Goal: Check status: Check status

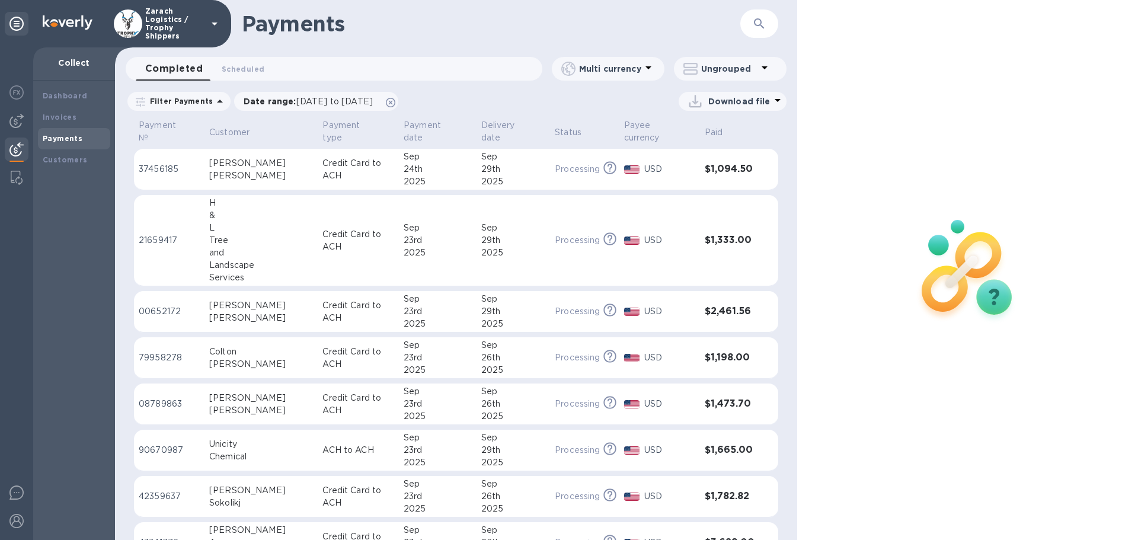
drag, startPoint x: 157, startPoint y: 348, endPoint x: 164, endPoint y: 348, distance: 6.5
click at [159, 351] on p "79958278" at bounding box center [169, 357] width 61 height 12
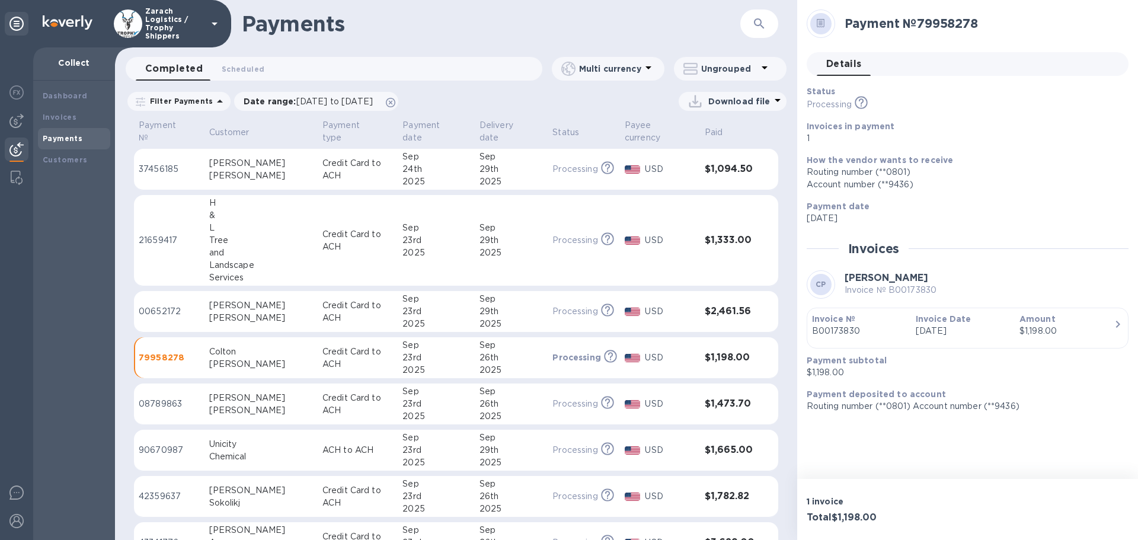
click at [154, 398] on p "08789863" at bounding box center [169, 404] width 61 height 12
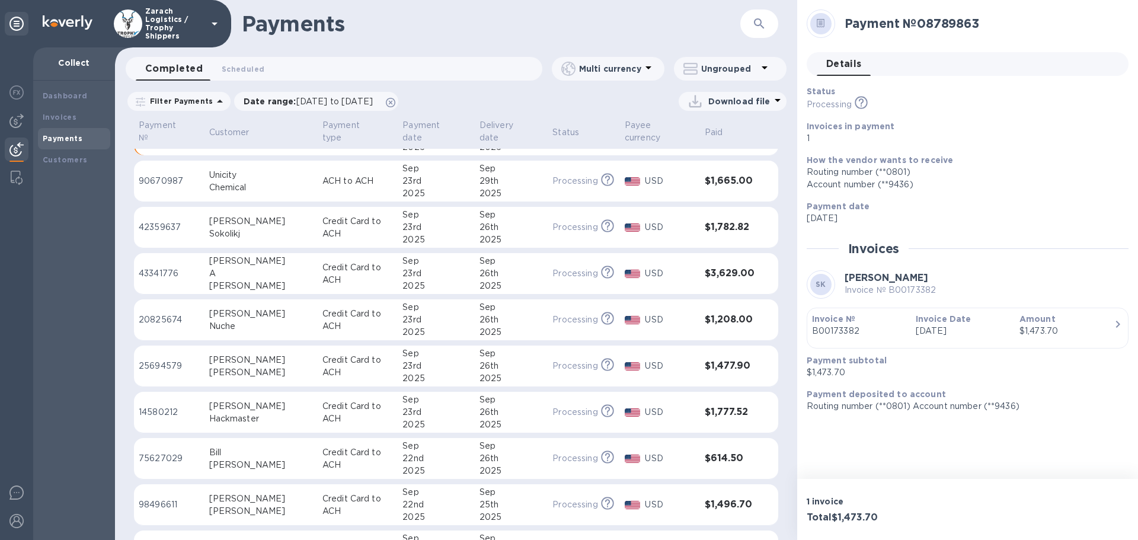
scroll to position [296, 0]
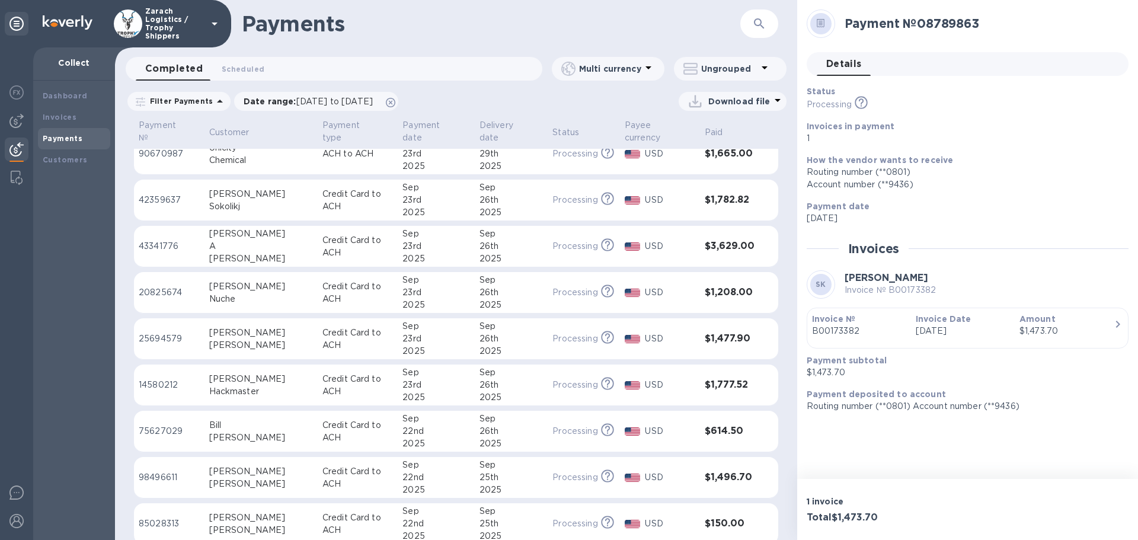
click at [180, 425] on p "75627029" at bounding box center [169, 431] width 61 height 12
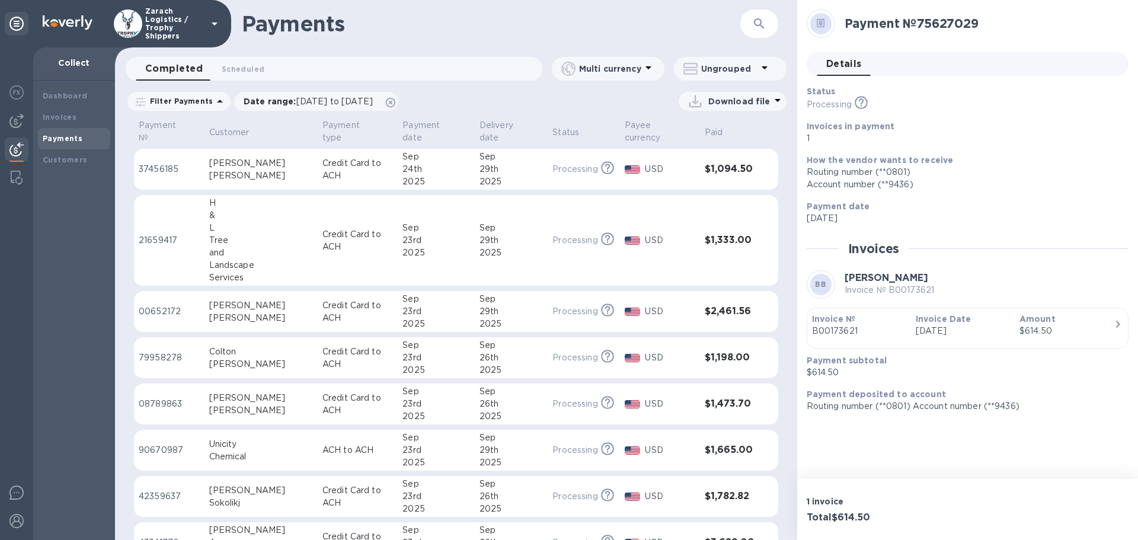
click at [165, 444] on p "90670987" at bounding box center [169, 450] width 61 height 12
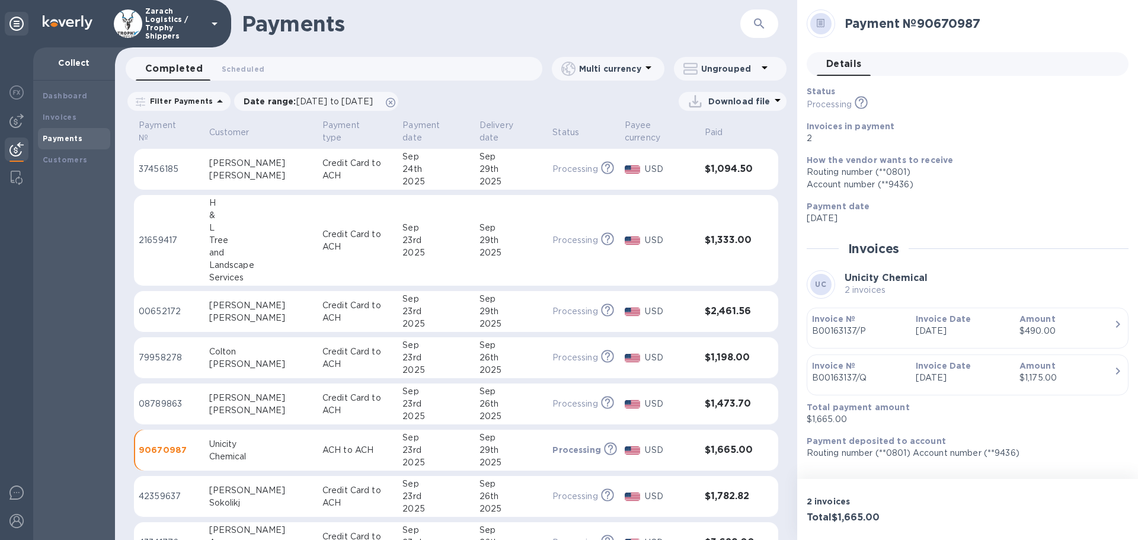
click at [151, 305] on p "00652172" at bounding box center [169, 311] width 61 height 12
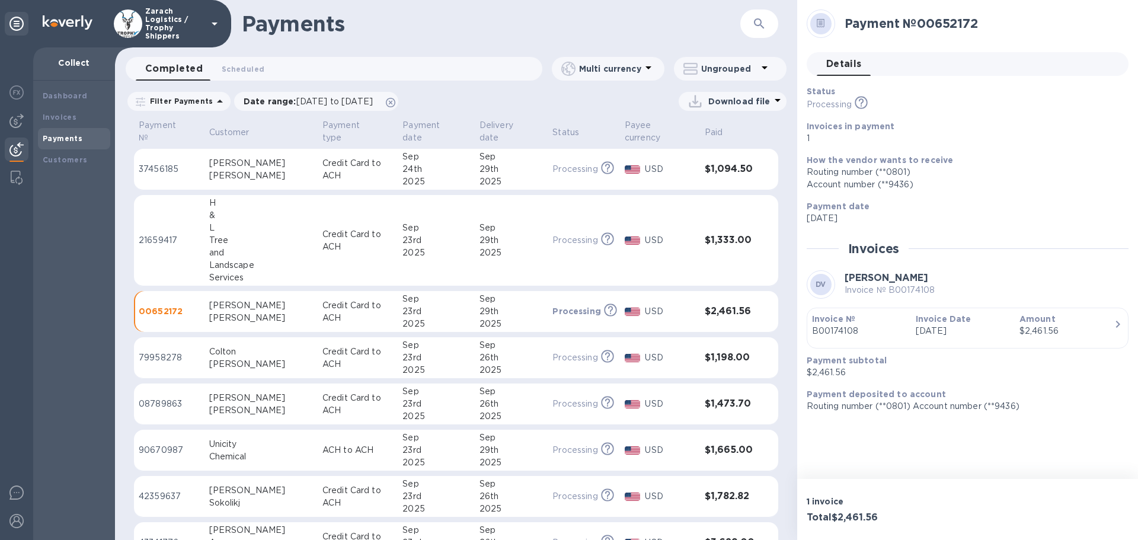
click at [151, 234] on p "21659417" at bounding box center [169, 240] width 61 height 12
click at [155, 163] on p "37456185" at bounding box center [169, 169] width 61 height 12
